Goal: Information Seeking & Learning: Check status

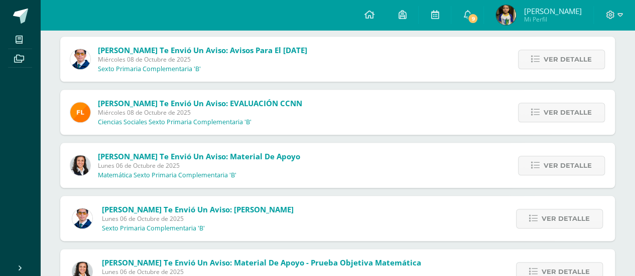
scroll to position [492, 0]
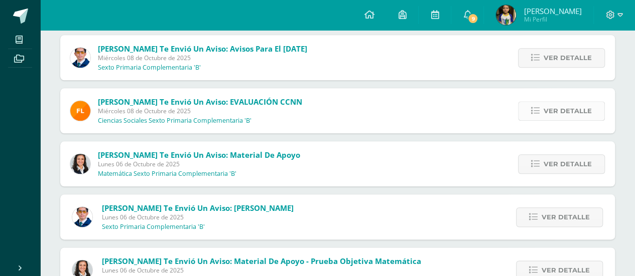
click at [544, 117] on link "Ver detalle" at bounding box center [561, 111] width 87 height 20
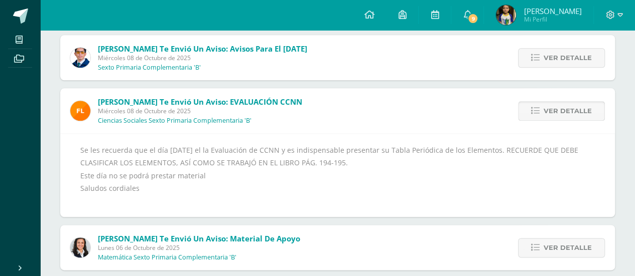
click at [552, 105] on span "Ver detalle" at bounding box center [567, 111] width 48 height 19
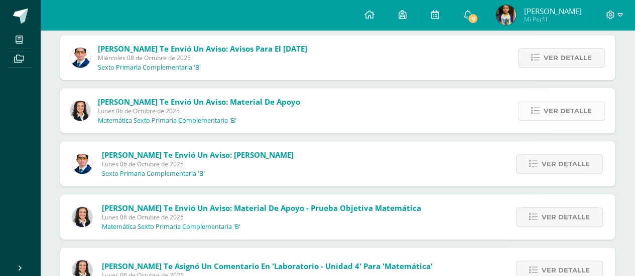
click at [570, 106] on span "Ver detalle" at bounding box center [567, 111] width 48 height 19
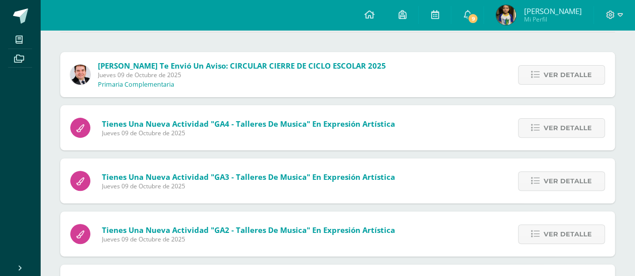
scroll to position [97, 0]
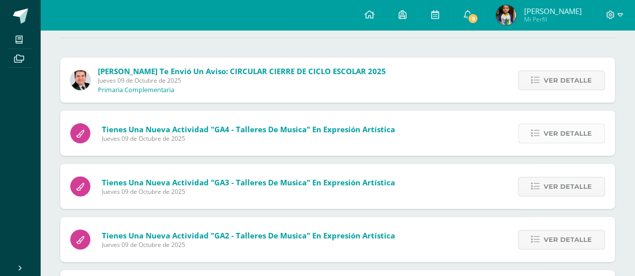
click at [548, 136] on span "Ver detalle" at bounding box center [567, 133] width 48 height 19
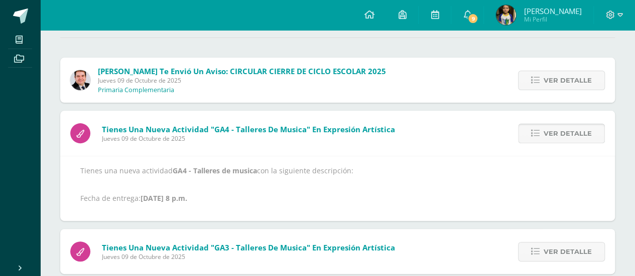
click at [558, 126] on span "Ver detalle" at bounding box center [567, 133] width 48 height 19
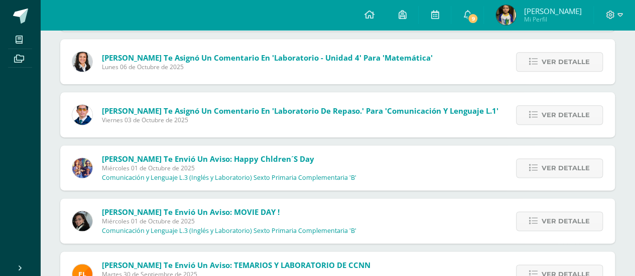
scroll to position [597, 0]
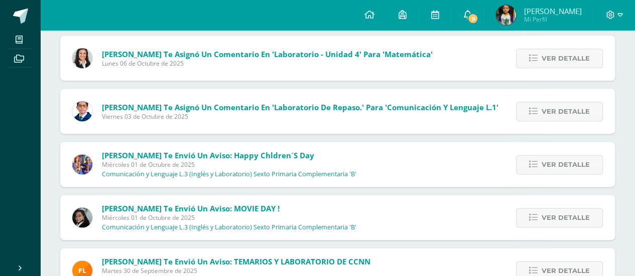
click at [471, 12] on icon at bounding box center [467, 14] width 8 height 9
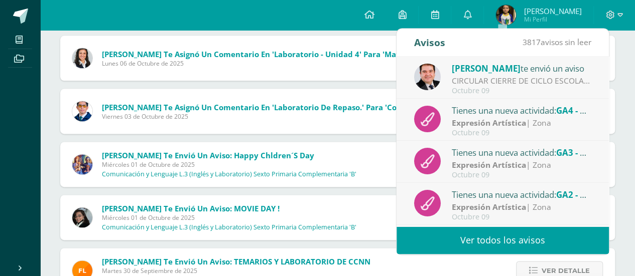
click at [545, 240] on link "Ver todos los avisos" at bounding box center [502, 241] width 212 height 28
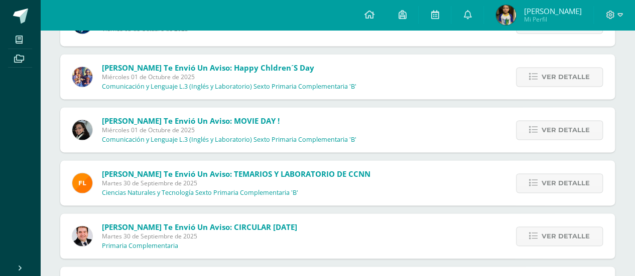
scroll to position [686, 0]
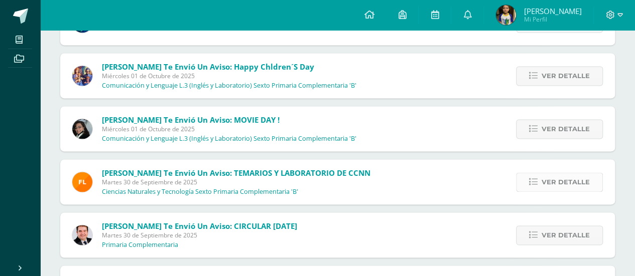
click at [577, 189] on span "Ver detalle" at bounding box center [565, 182] width 48 height 19
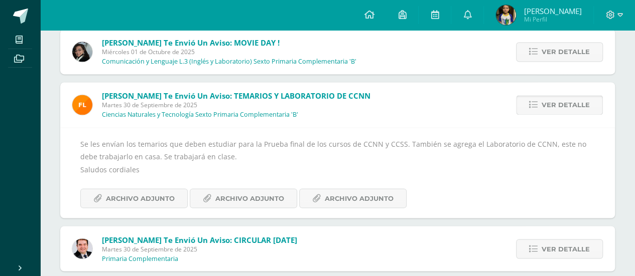
scroll to position [764, 0]
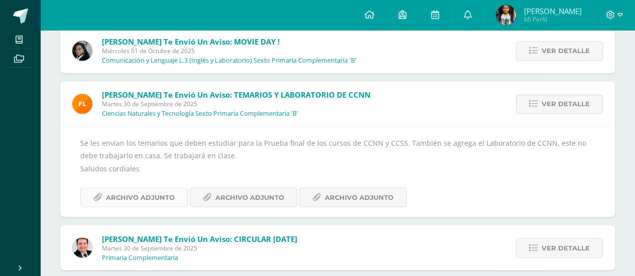
click at [127, 196] on span "Archivo Adjunto" at bounding box center [140, 197] width 69 height 19
click at [332, 193] on span "Archivo Adjunto" at bounding box center [359, 197] width 69 height 19
